Goal: Communication & Community: Answer question/provide support

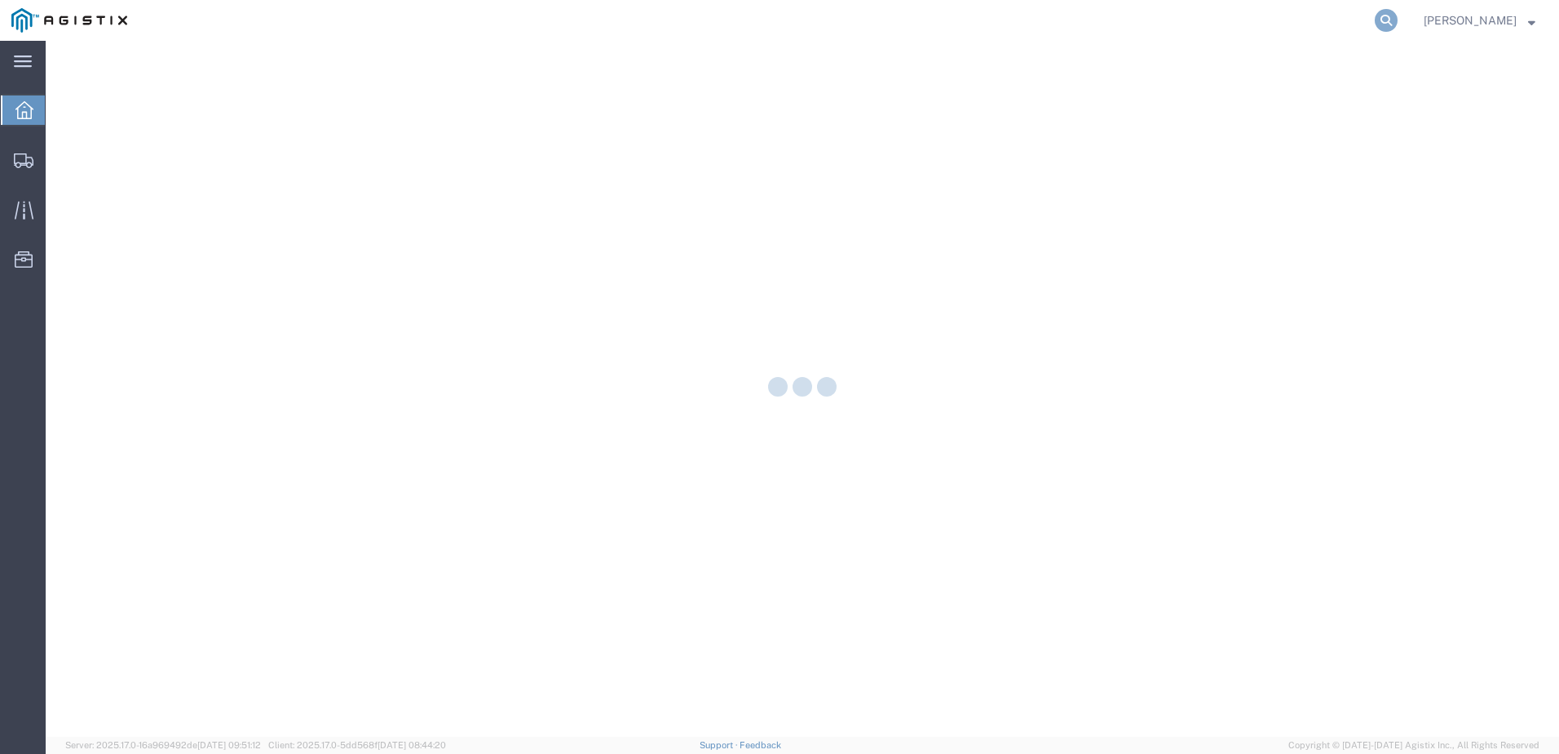
click at [1398, 23] on icon at bounding box center [1386, 20] width 23 height 23
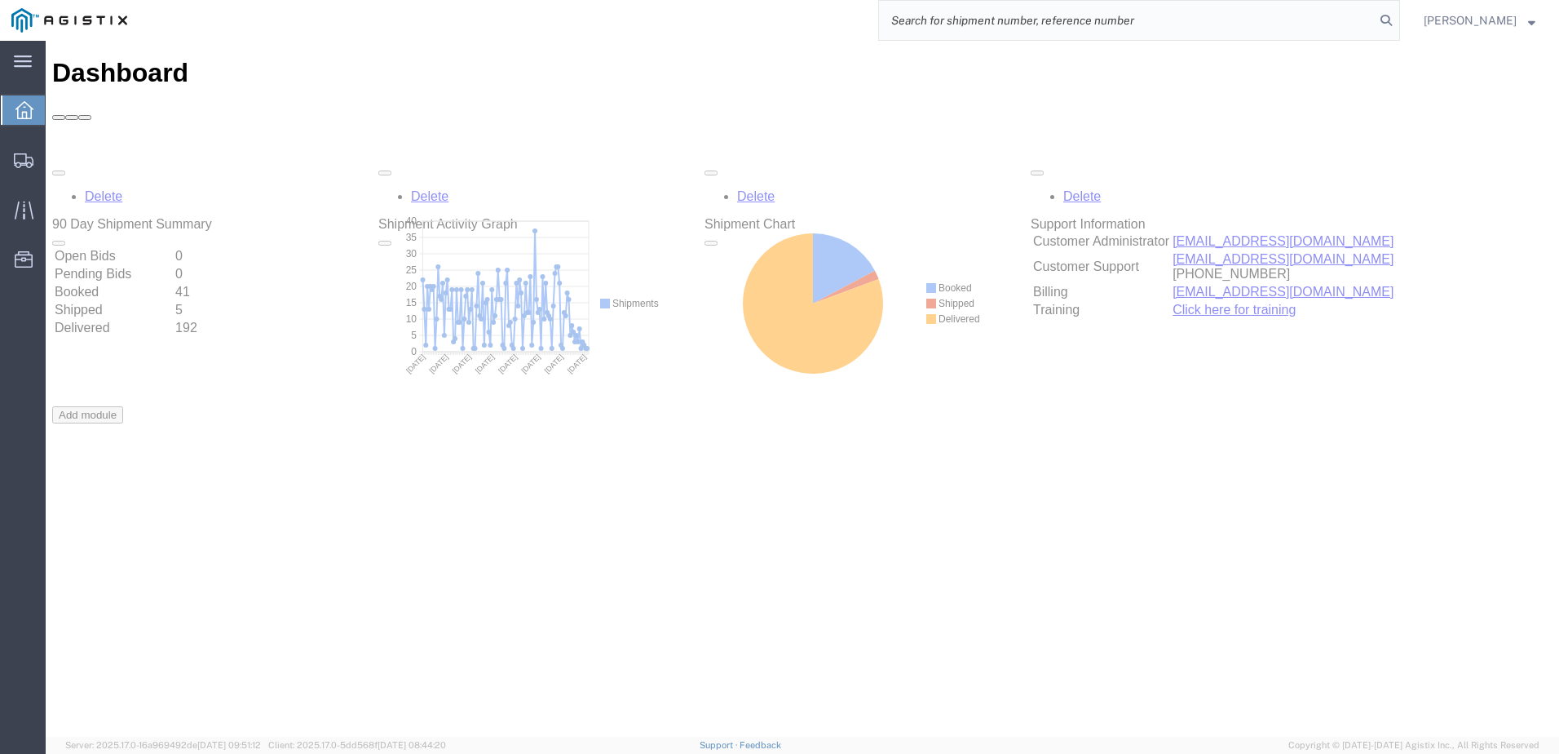
click at [1055, 23] on input "search" at bounding box center [1127, 20] width 496 height 39
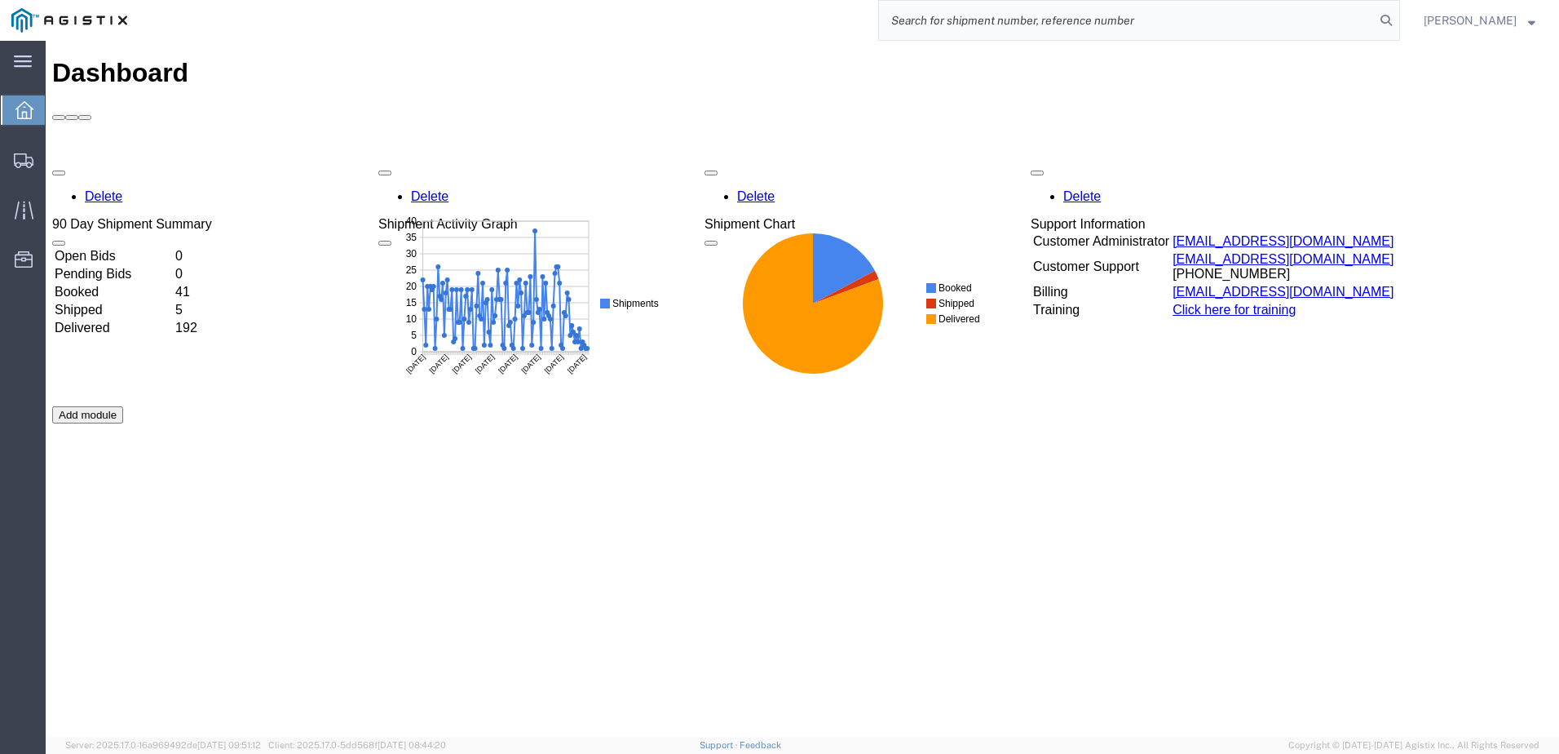
paste input "56174636"
type input "56174636"
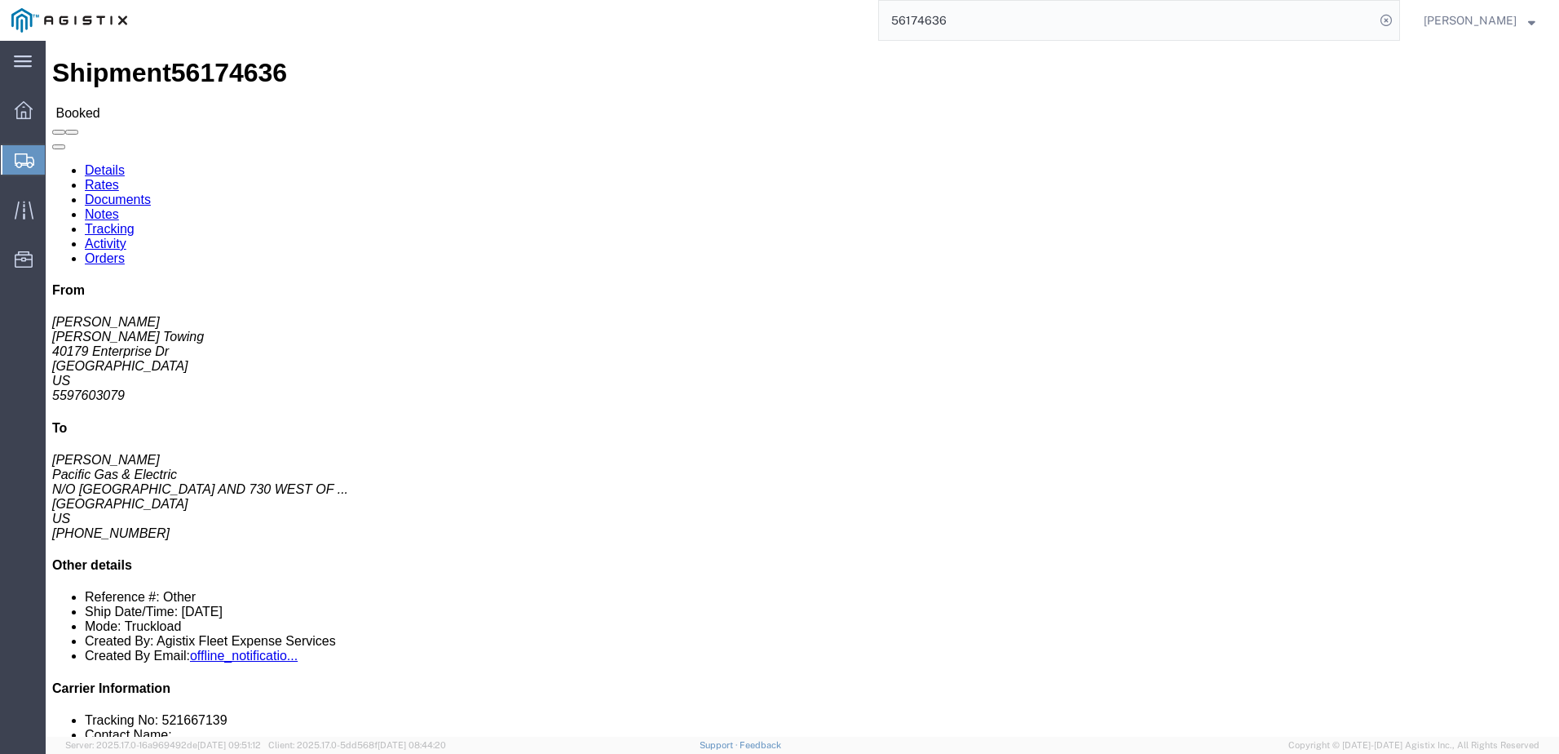
click span
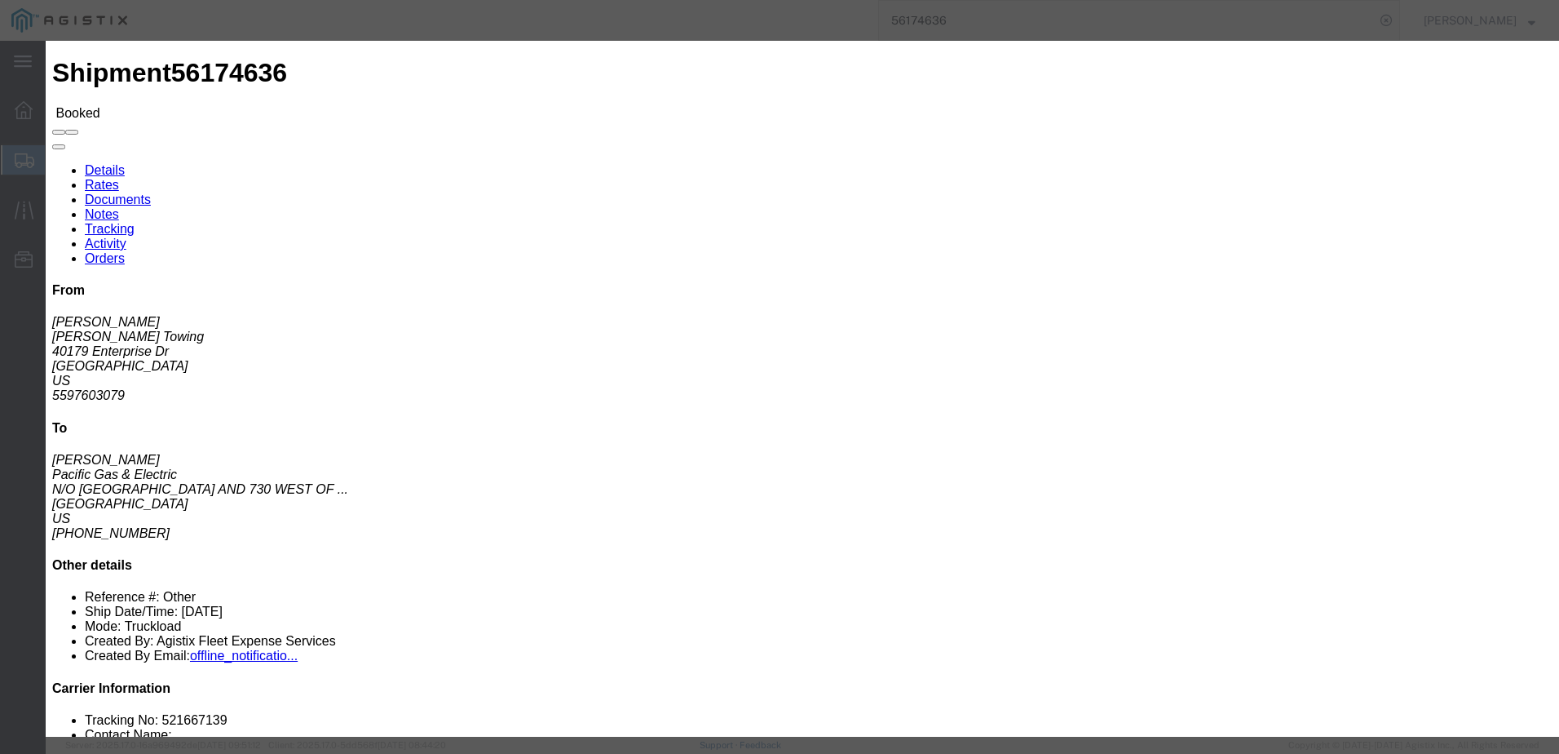
click input "text"
type input "[EMAIL_ADDRESS][DOMAIN_NAME]"
click input "PGE Fleet Bill Of Lading"
checkbox input "true"
click button "Send"
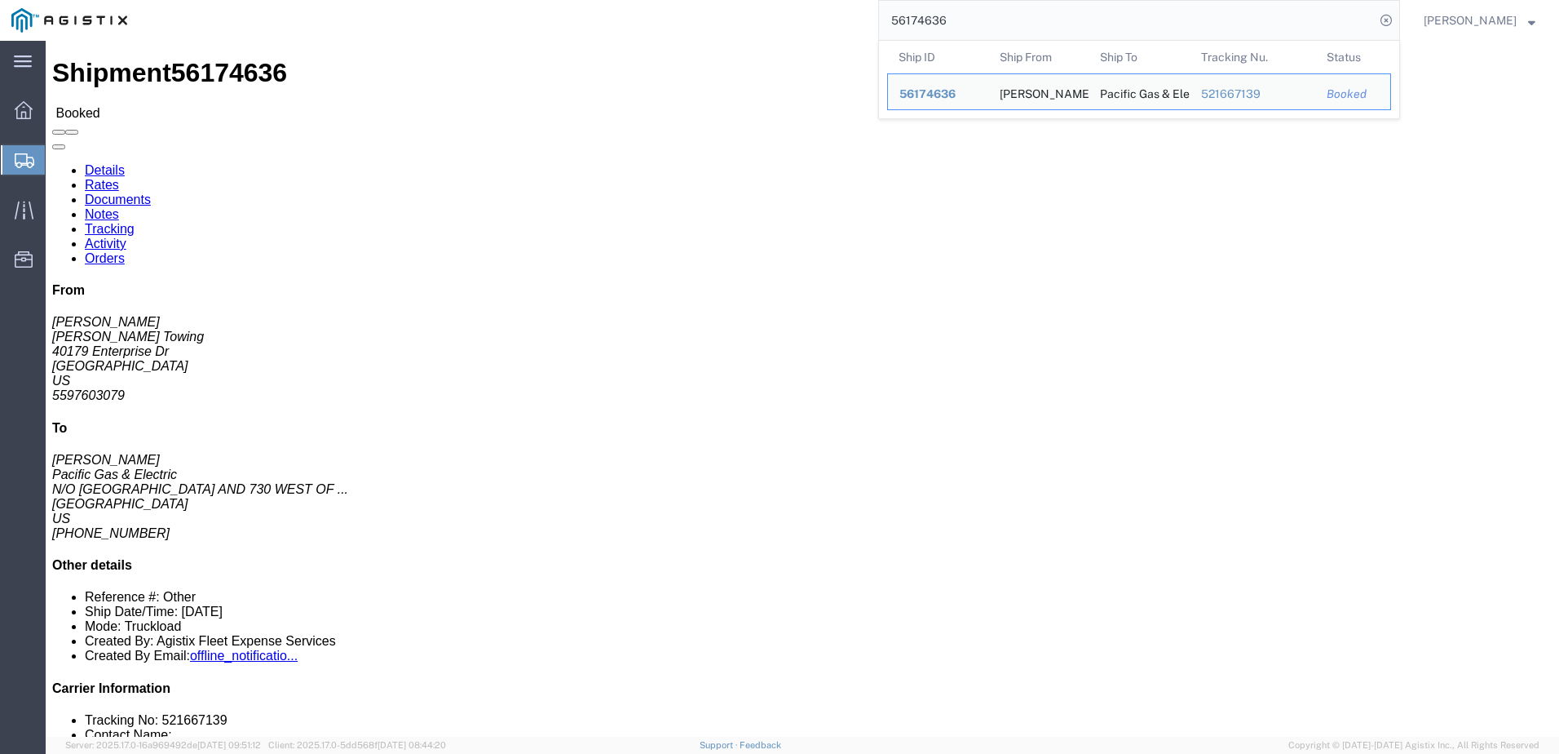
drag, startPoint x: 1011, startPoint y: 20, endPoint x: 934, endPoint y: 24, distance: 77.6
click at [909, 25] on form "56174636 Ship ID Ship From Ship To Tracking Nu. Status Ship ID 56174636 Ship Fr…" at bounding box center [1139, 20] width 522 height 41
paste input "459229"
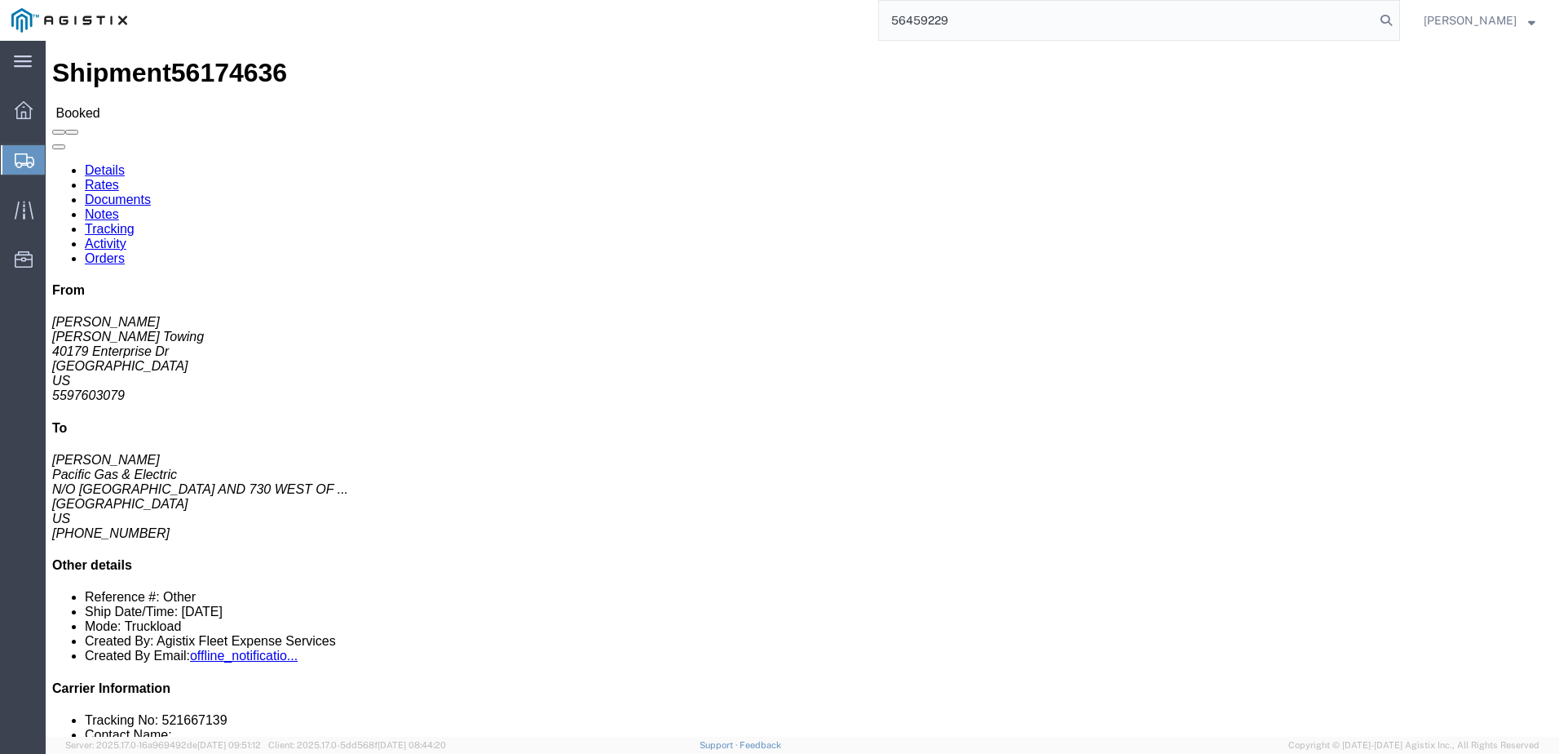
type input "56459229"
click span
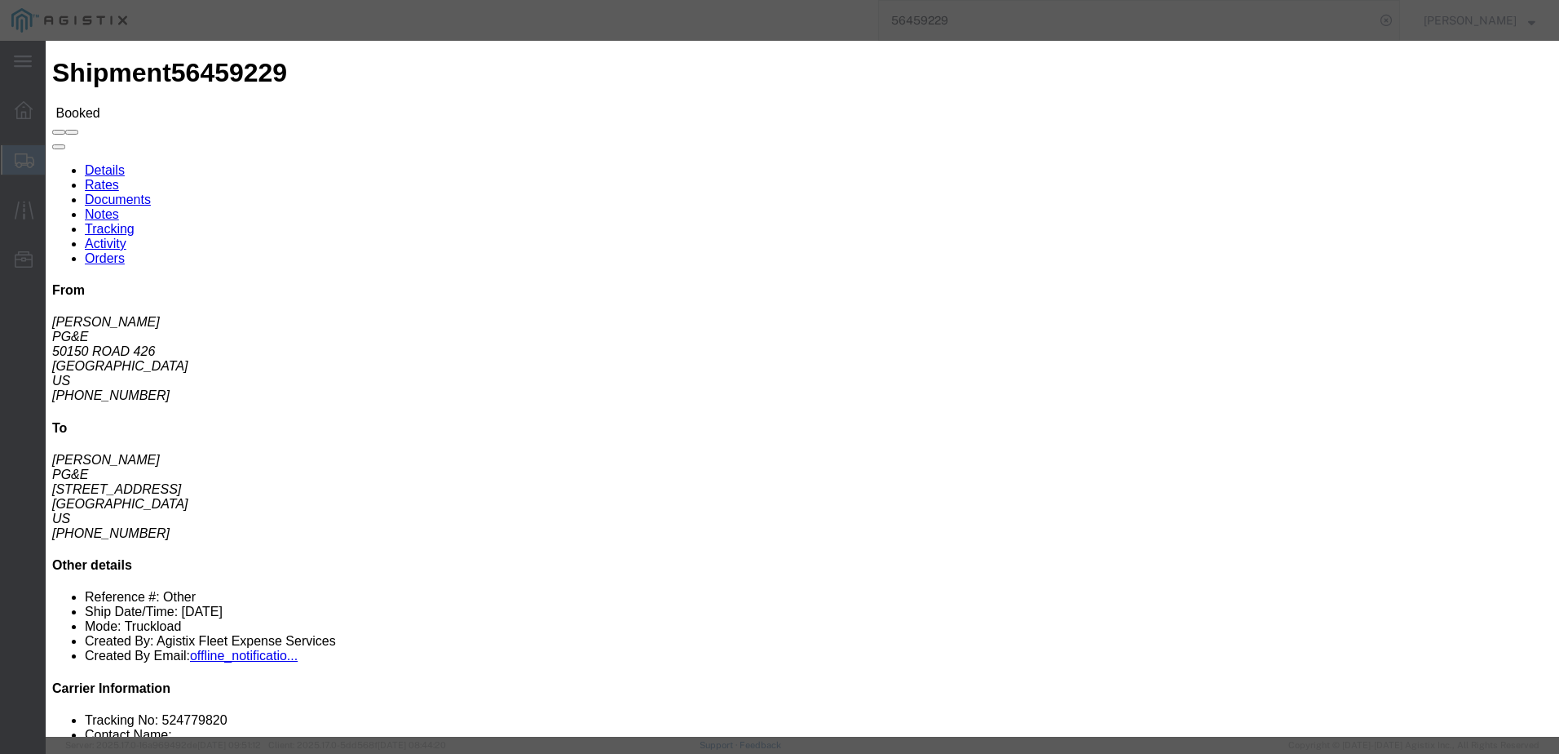
click input "text"
type input "[EMAIL_ADDRESS][DOMAIN_NAME]"
click label "PGE Fleet Bill Of Lading"
click input "PGE Fleet Bill Of Lading"
checkbox input "true"
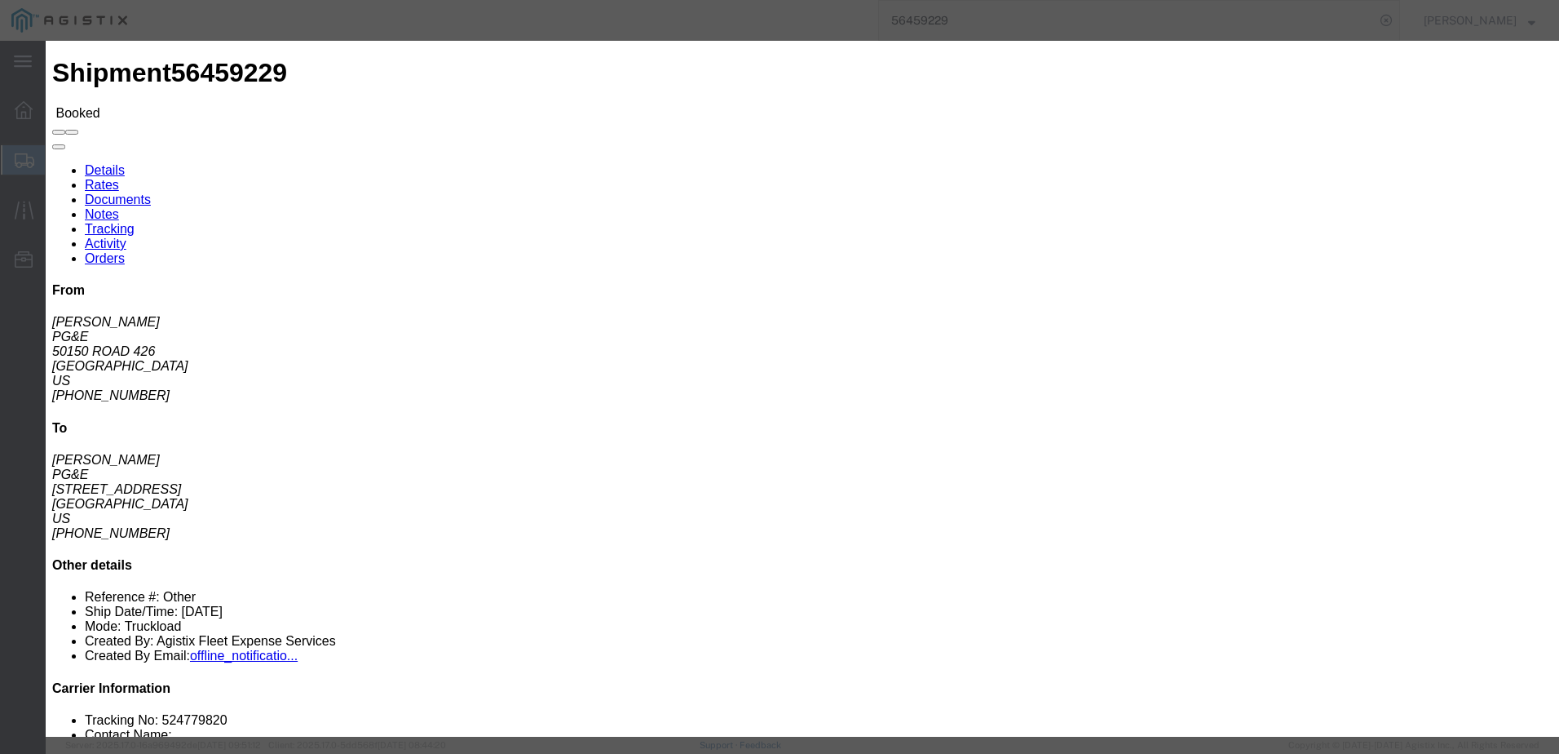
click button "Send"
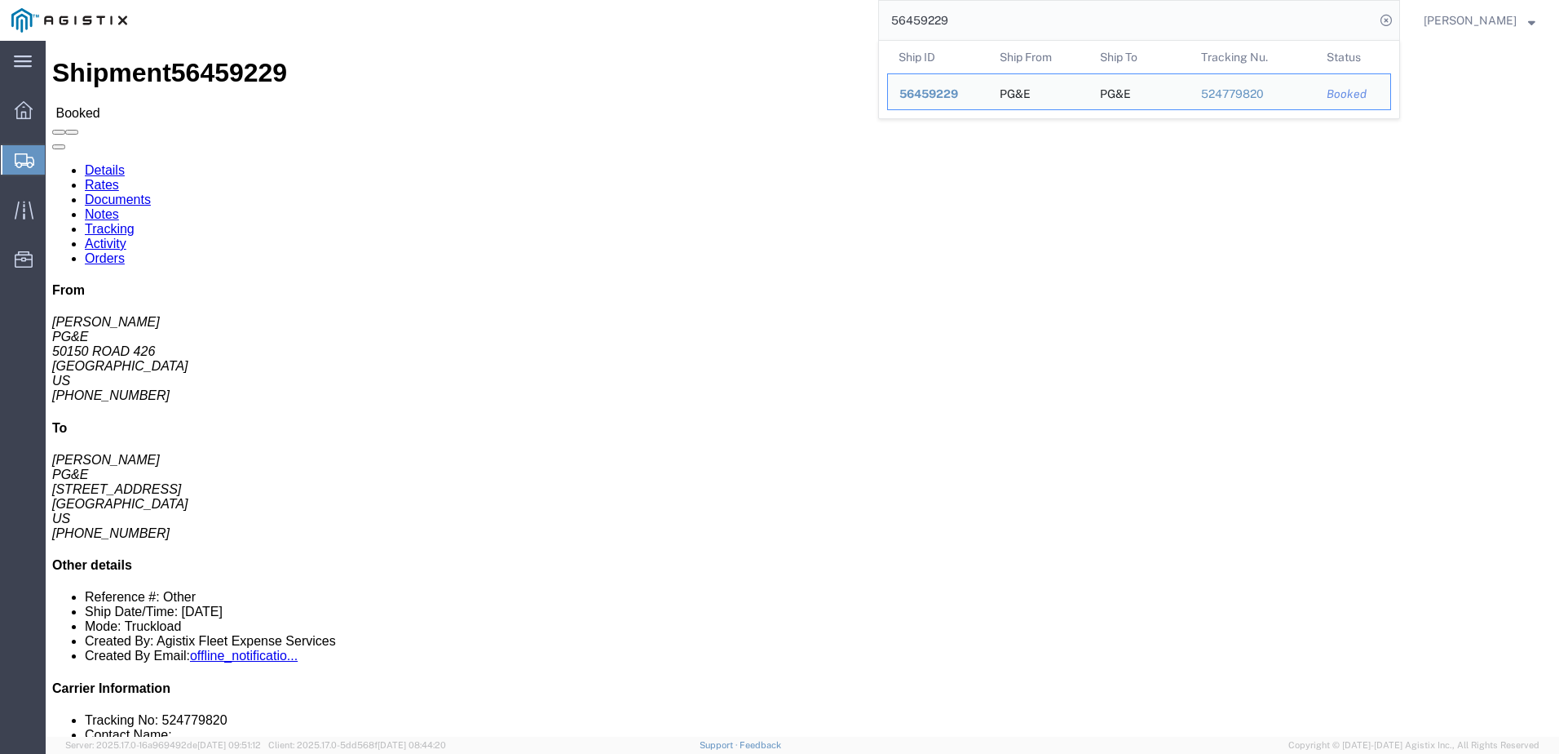
drag, startPoint x: 1028, startPoint y: 27, endPoint x: 907, endPoint y: 32, distance: 121.6
click at [900, 34] on div "56459229 Ship ID Ship From Ship To Tracking Nu. Status Ship ID 56459229 Ship Fr…" at bounding box center [770, 20] width 1262 height 41
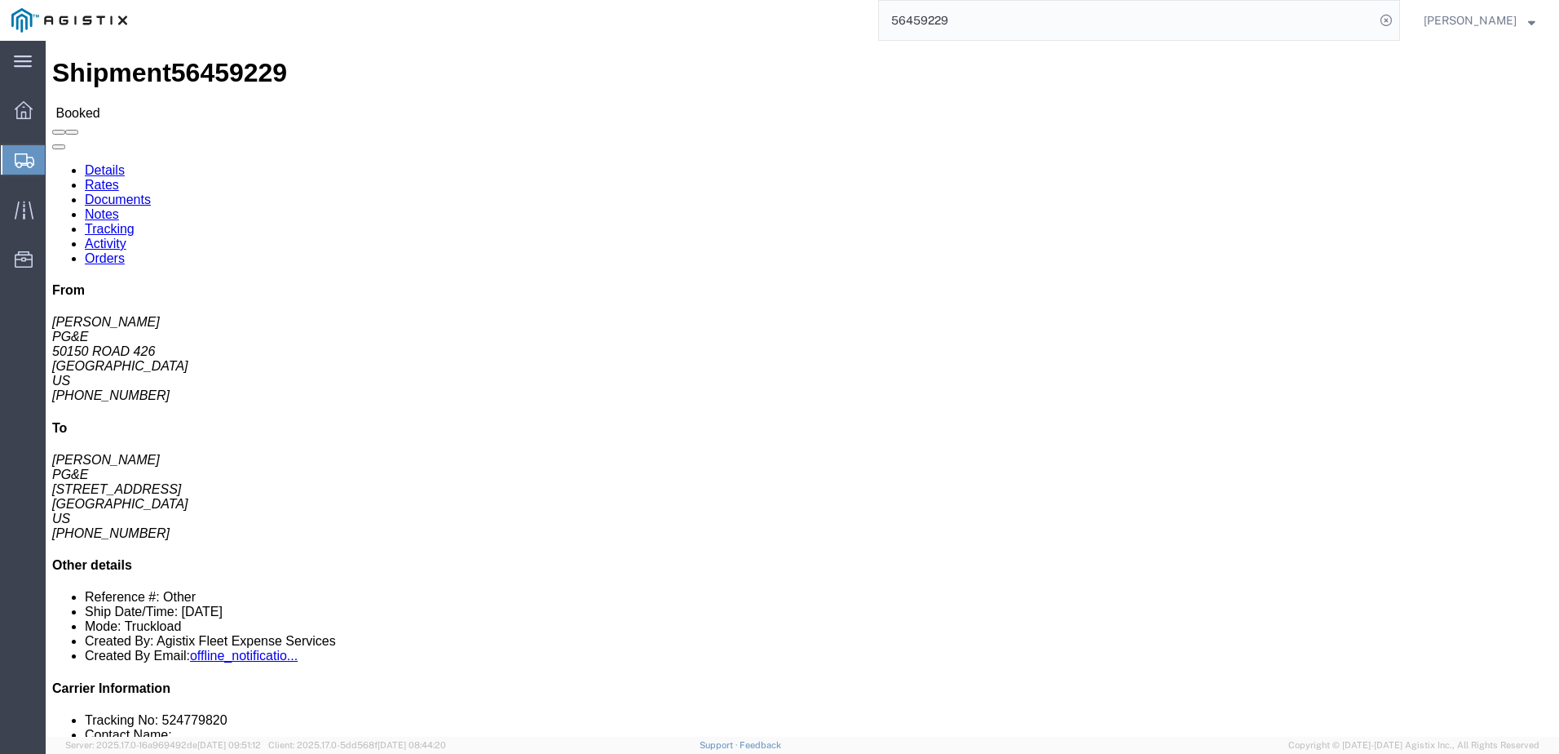
paste input "31"
type input "56459231"
click span
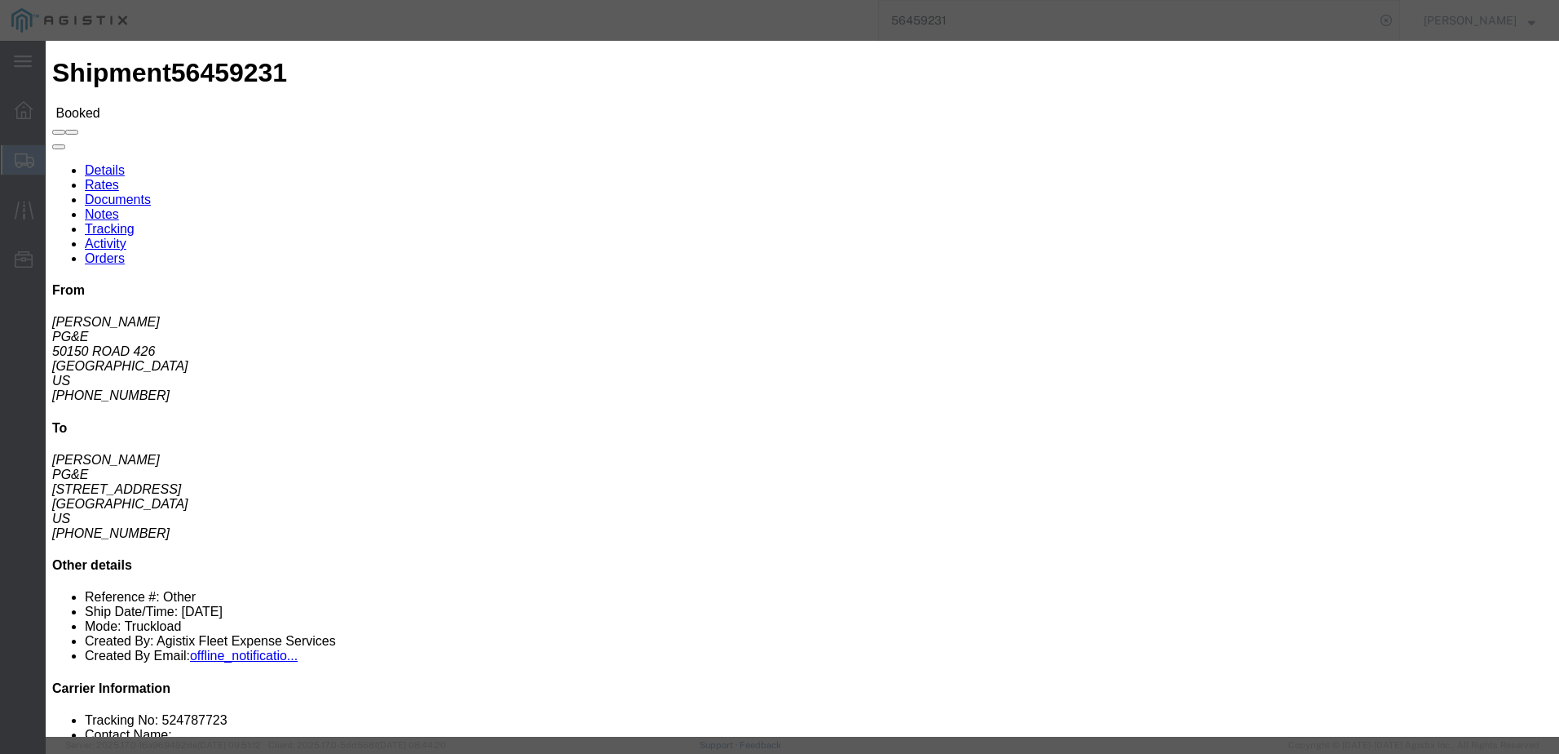
click input "text"
type input "[EMAIL_ADDRESS][DOMAIN_NAME]"
click label "PGE Fleet Bill Of Lading"
click input "PGE Fleet Bill Of Lading"
checkbox input "true"
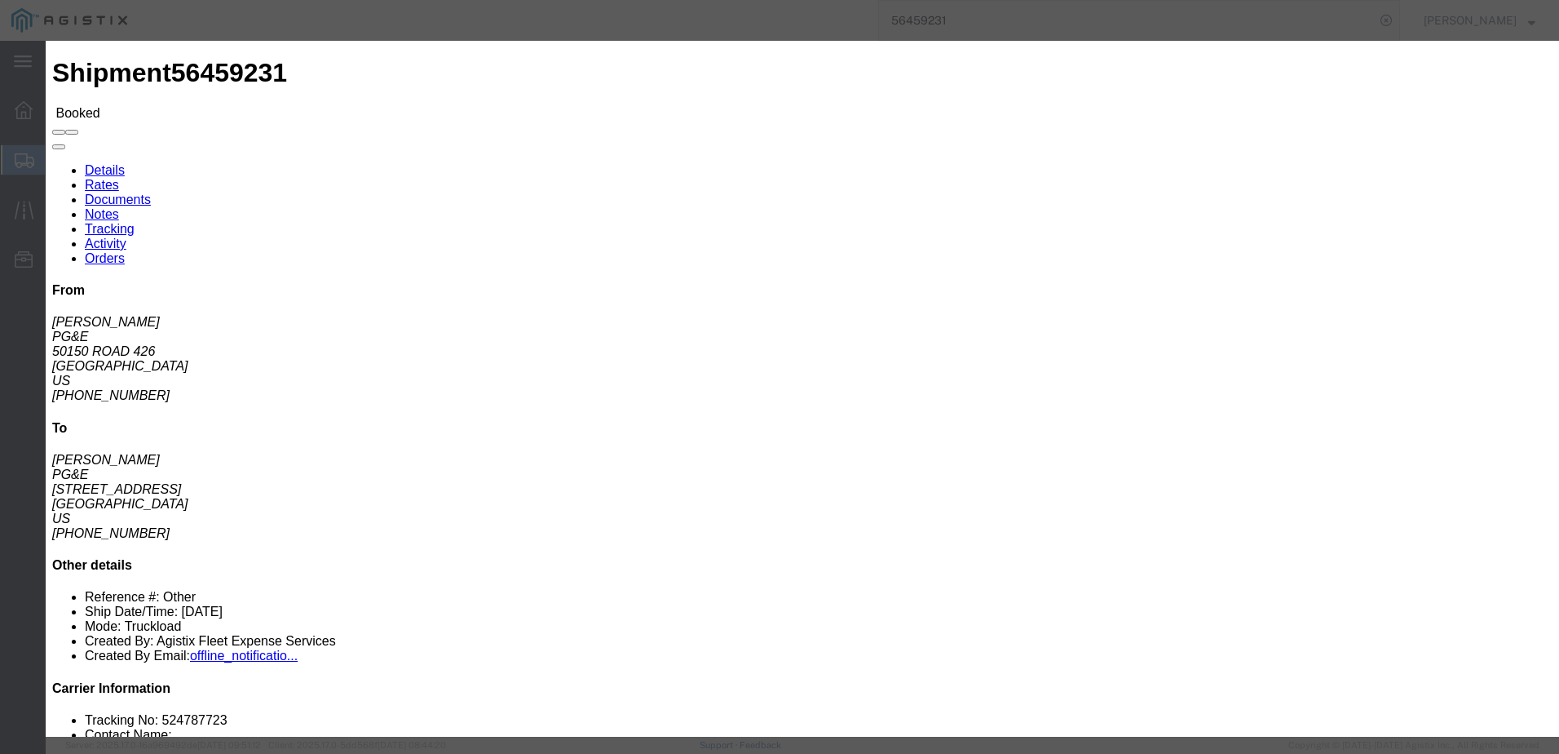
click button "Send"
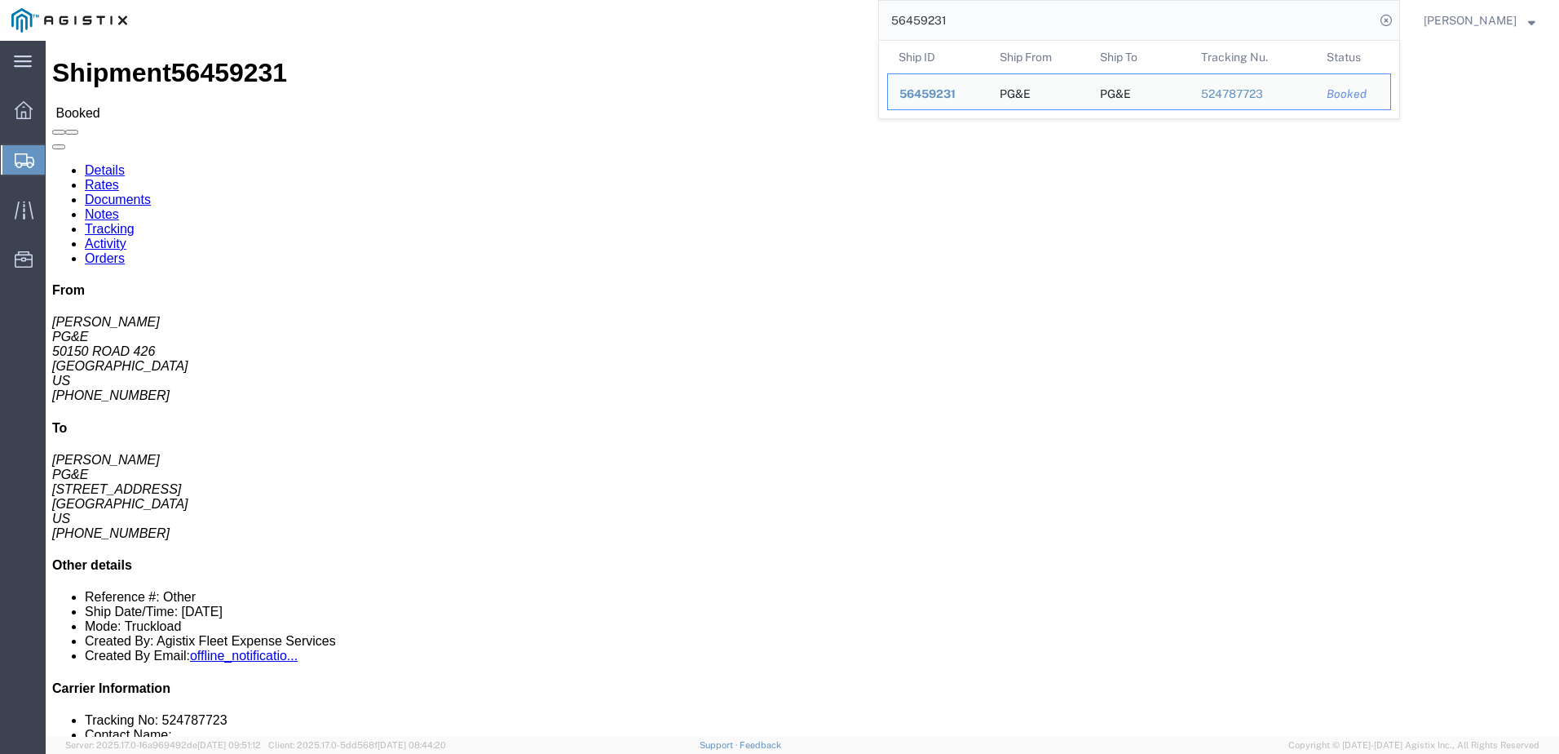
drag, startPoint x: 1080, startPoint y: 25, endPoint x: 938, endPoint y: 22, distance: 141.9
click at [913, 16] on input "56459231" at bounding box center [1127, 20] width 496 height 39
paste input "1"
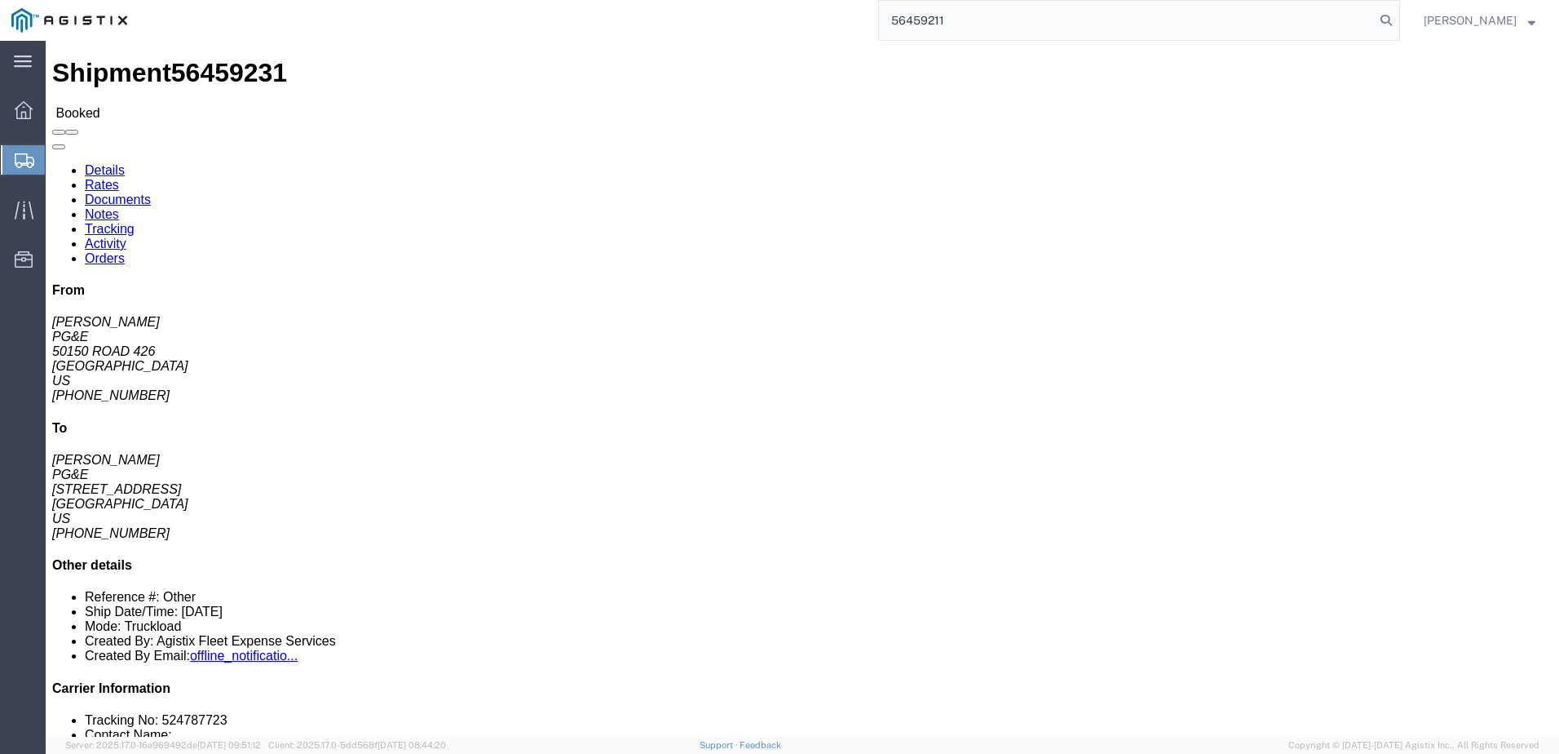
type input "56459211"
click span
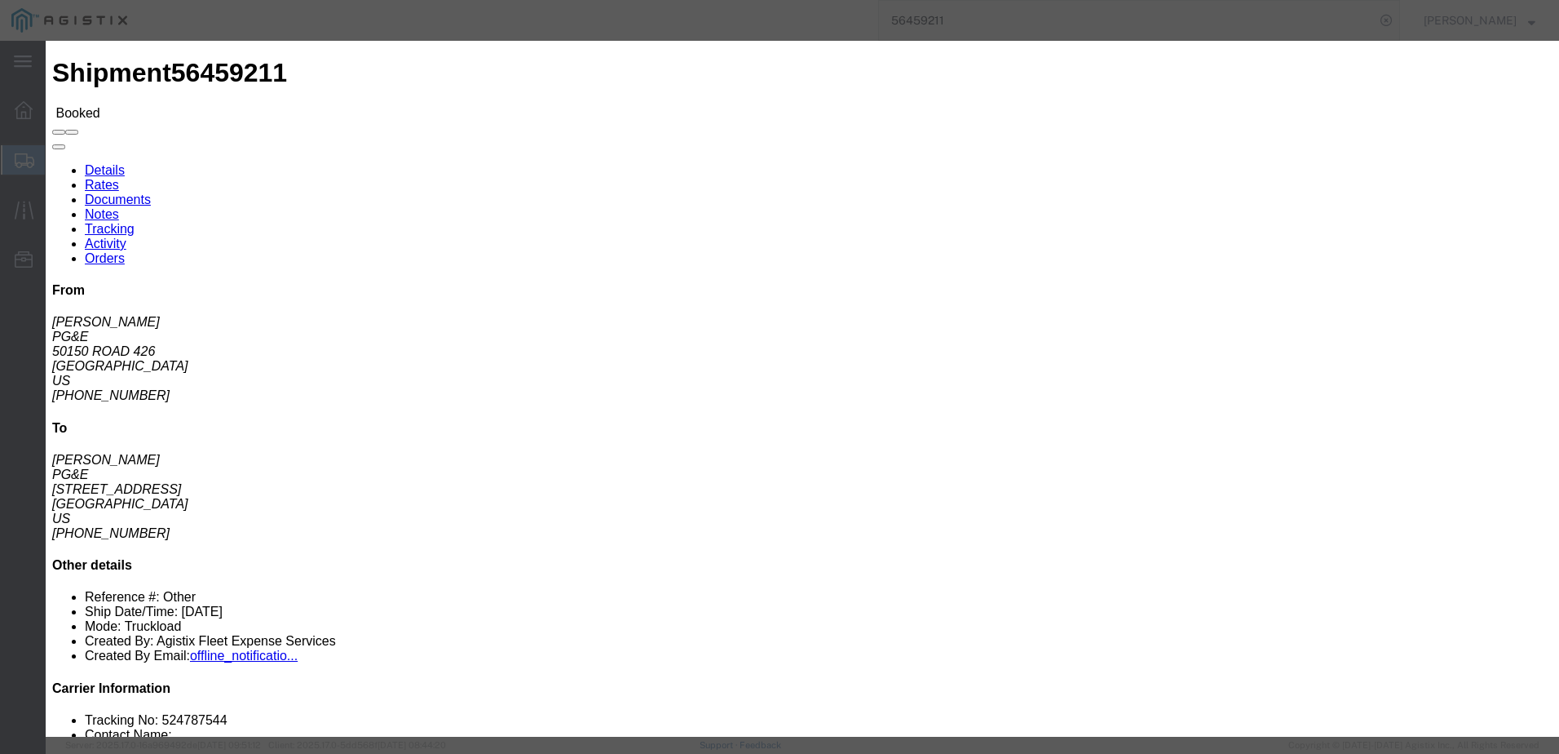
click input "text"
type input "[EMAIL_ADDRESS][DOMAIN_NAME]"
click input "PGE Fleet Bill Of Lading"
checkbox input "true"
click button "Send"
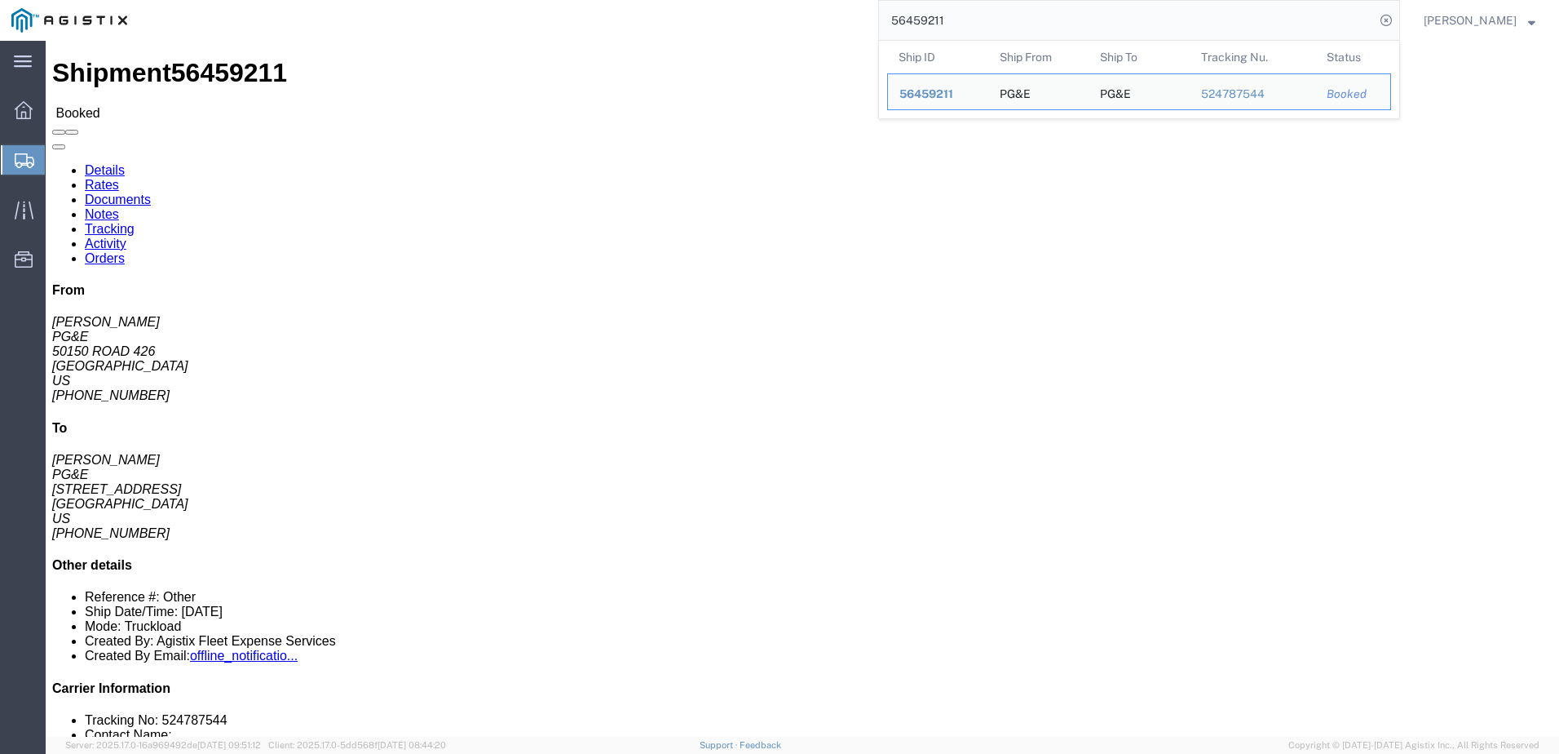
drag, startPoint x: 1048, startPoint y: 23, endPoint x: 949, endPoint y: 32, distance: 99.1
click at [898, 26] on div "56459211 Ship ID Ship From Ship To Tracking Nu. Status Ship ID 56459211 Ship Fr…" at bounding box center [770, 20] width 1262 height 41
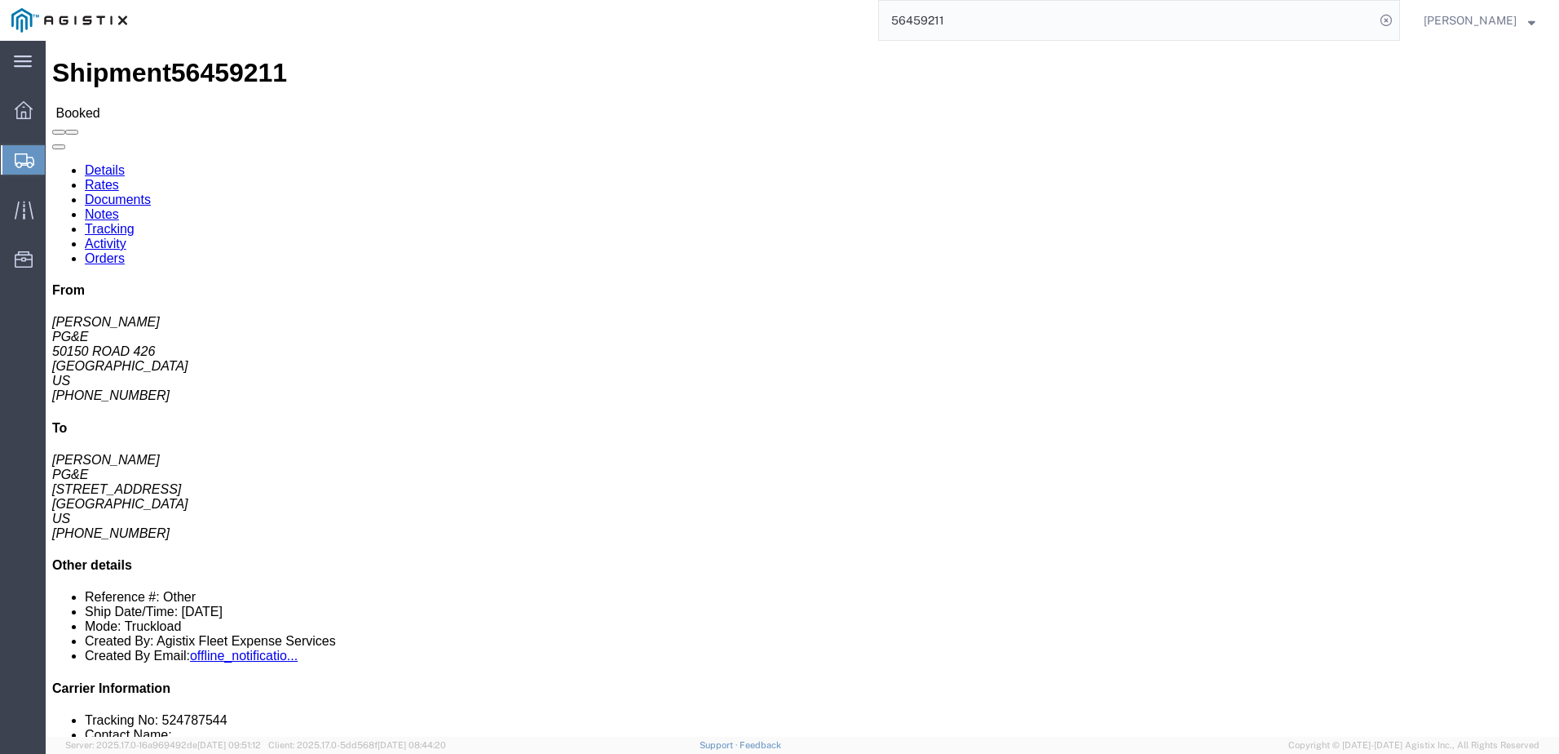
paste input "54"
type input "56459254"
click span
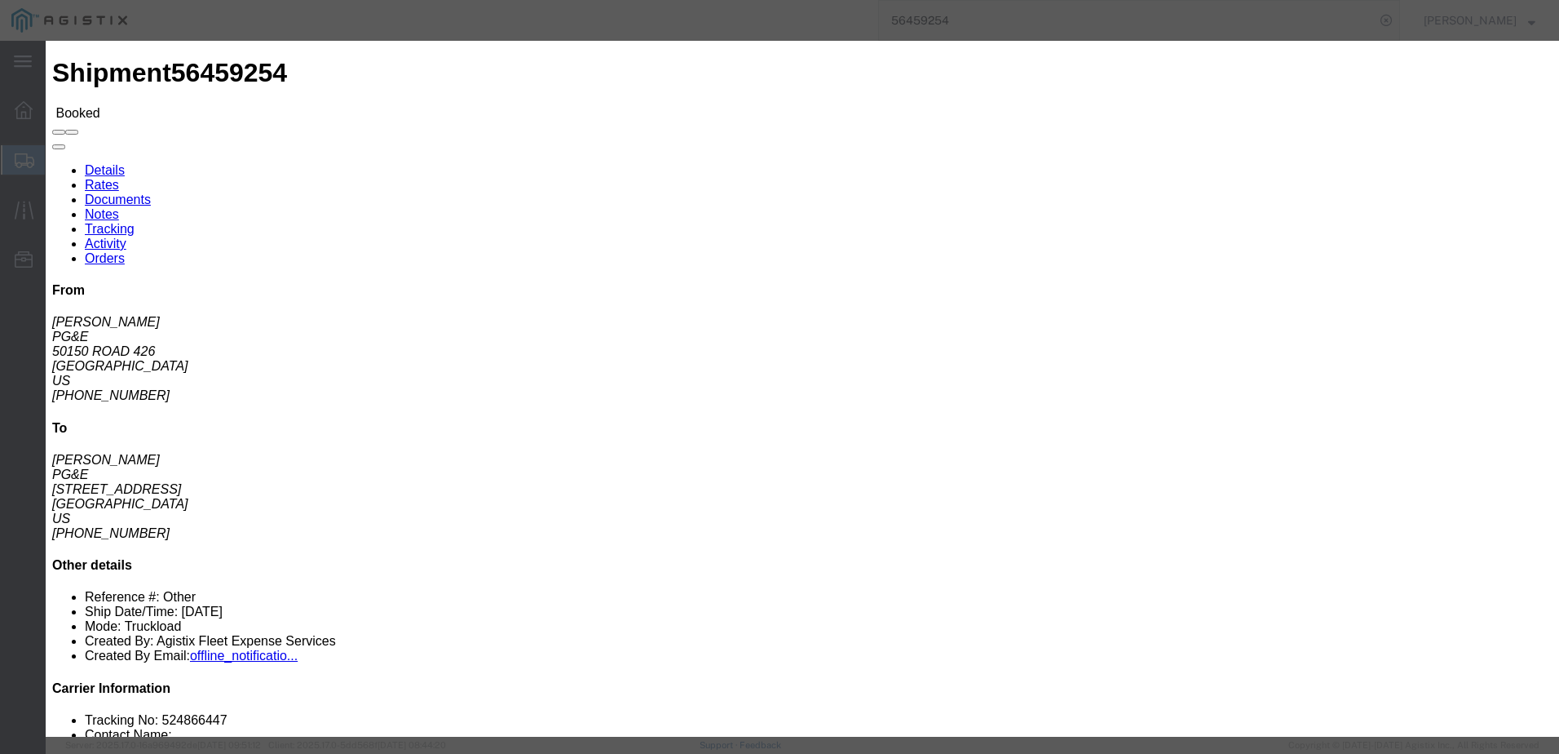
click input "text"
type input "[EMAIL_ADDRESS][DOMAIN_NAME]"
click ul "PGE Fleet Bill Of Lading PGE Packing List Shipping Label"
click input "PGE Fleet Bill Of Lading"
checkbox input "true"
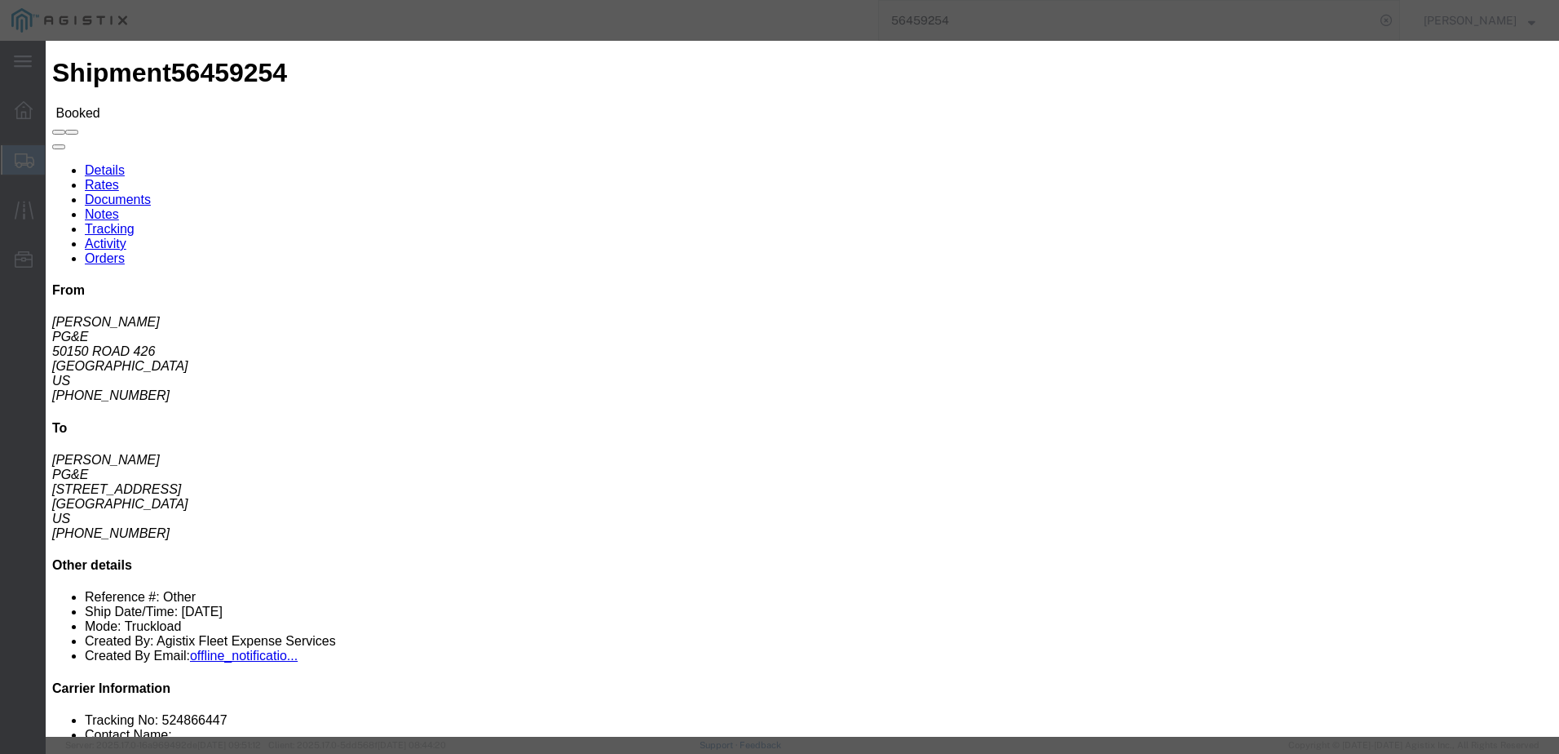
click button "Send"
